Goal: Transaction & Acquisition: Book appointment/travel/reservation

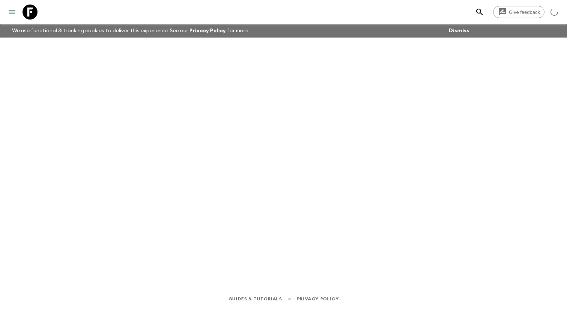
click at [11, 12] on icon "menu" at bounding box center [12, 12] width 7 height 5
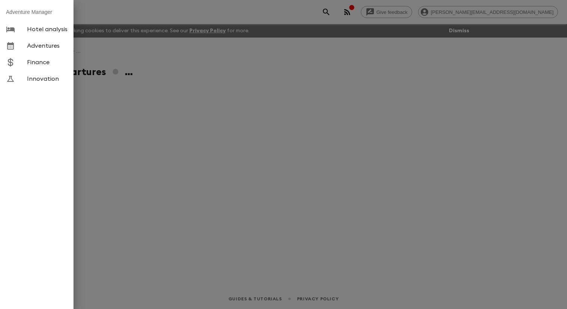
click at [58, 50] on span "Adventures" at bounding box center [47, 46] width 41 height 8
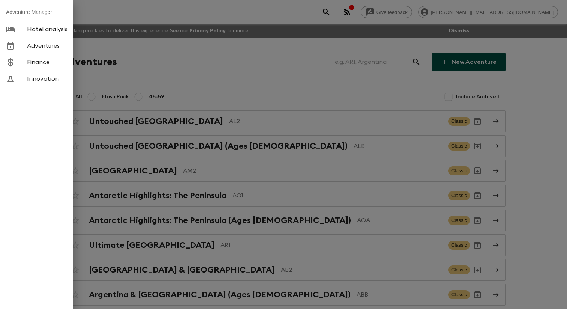
click at [170, 72] on div at bounding box center [283, 154] width 567 height 309
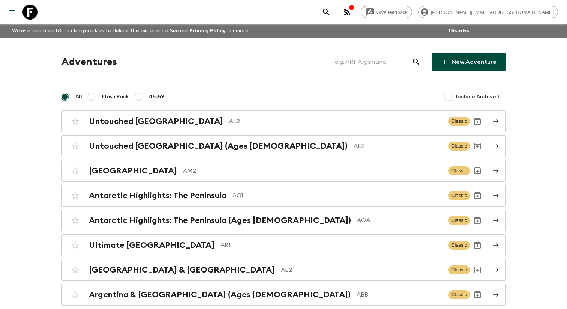
scroll to position [645, 0]
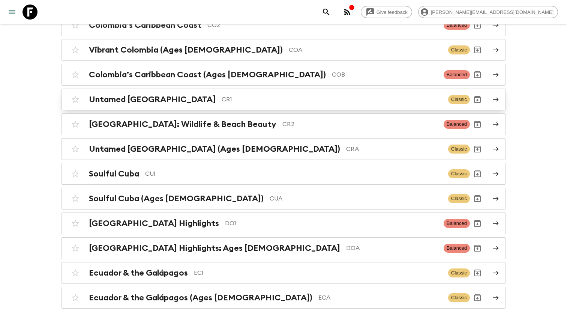
click at [141, 107] on div "Untamed [GEOGRAPHIC_DATA] CR1 Classic" at bounding box center [269, 99] width 402 height 15
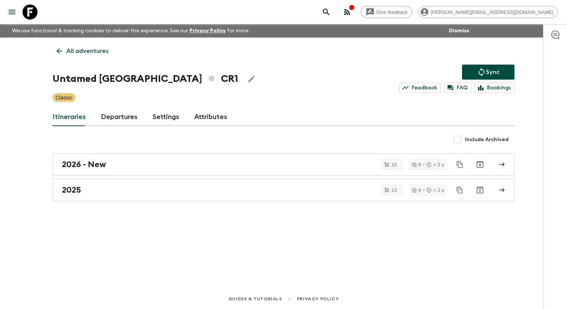
click at [111, 119] on link "Departures" at bounding box center [119, 117] width 37 height 18
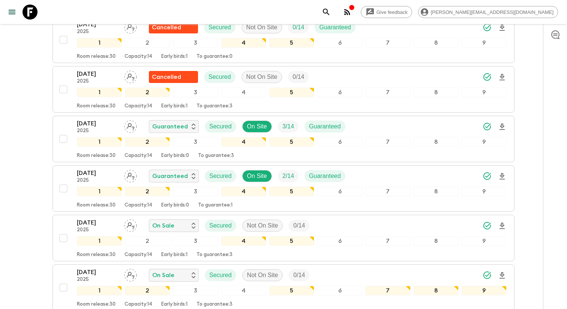
scroll to position [562, 0]
